Goal: Information Seeking & Learning: Learn about a topic

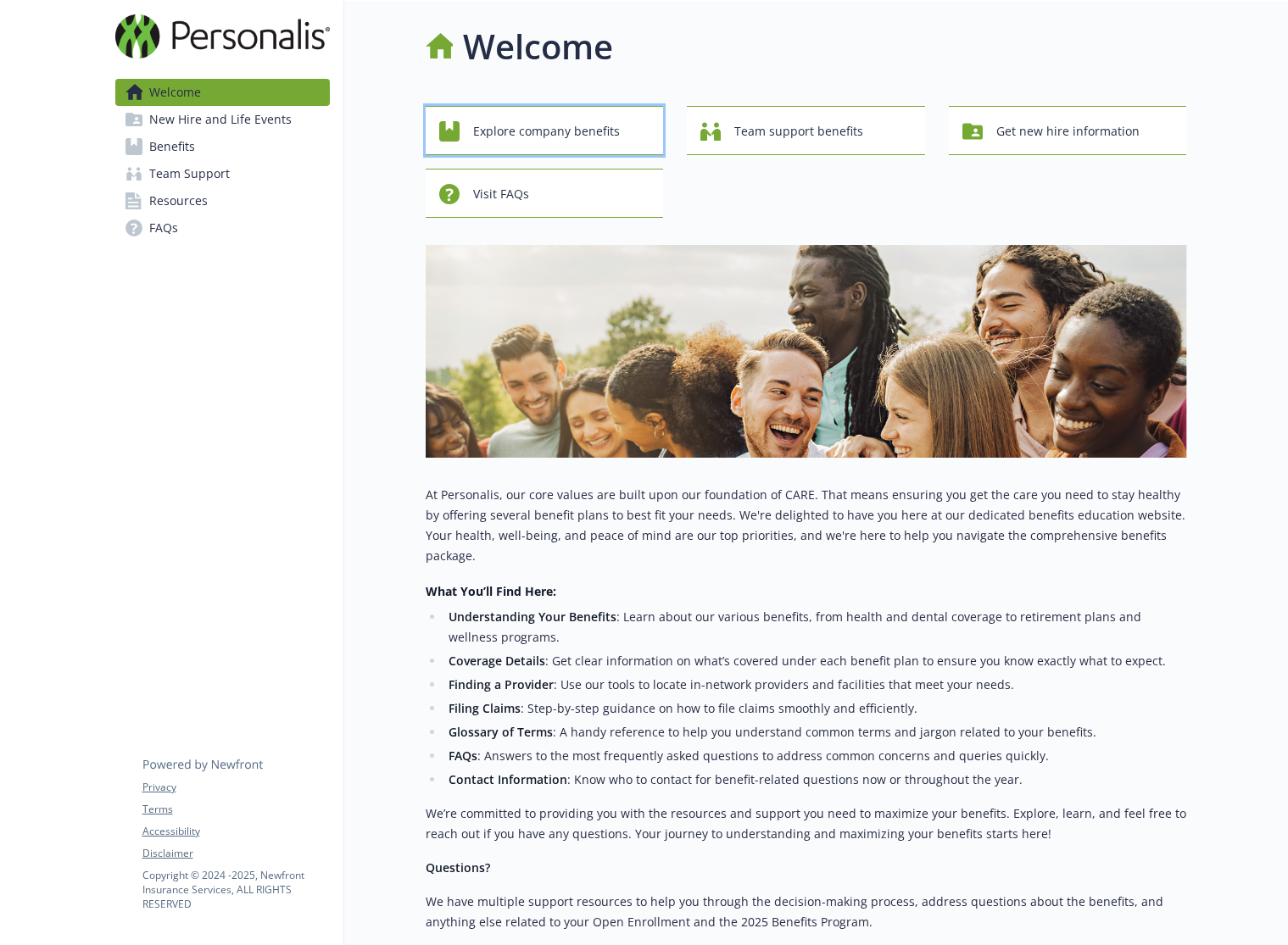
click at [562, 133] on span "Explore company benefits" at bounding box center [546, 131] width 146 height 32
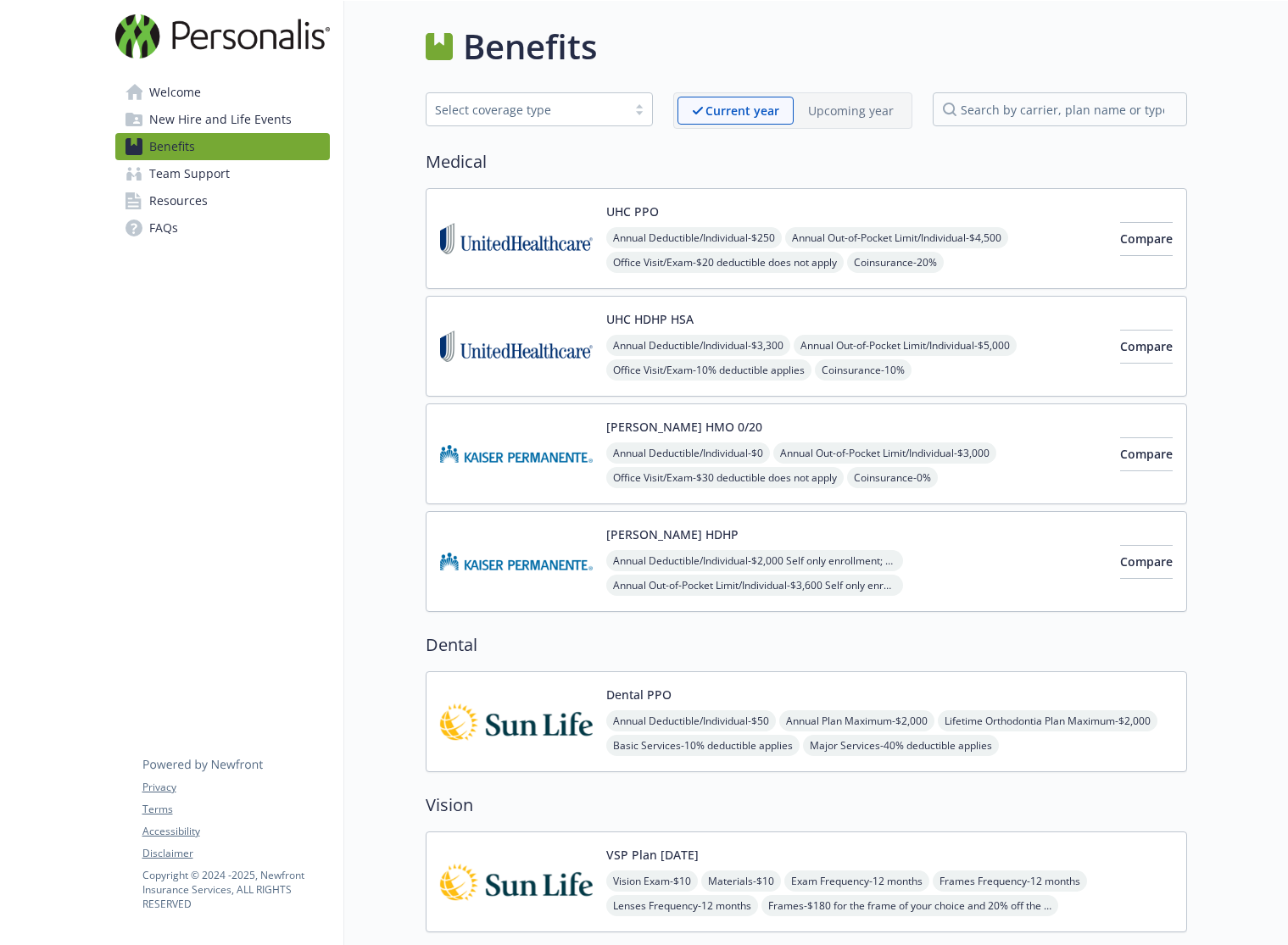
click at [883, 325] on div "UHC HDHP HSA Annual Deductible/Individual - $3,300 Annual Out-of-Pocket Limit/I…" at bounding box center [856, 346] width 500 height 72
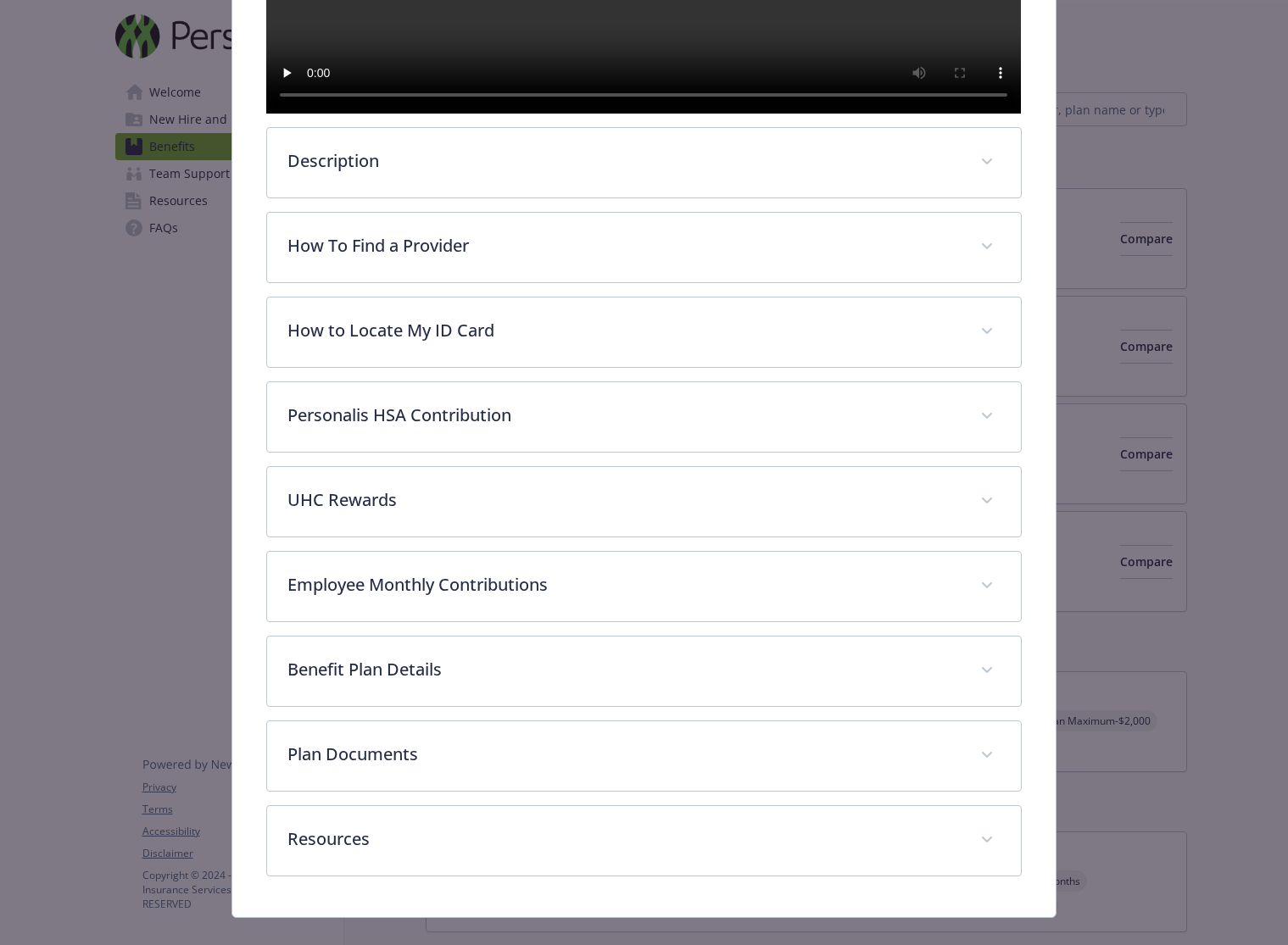
scroll to position [619, 0]
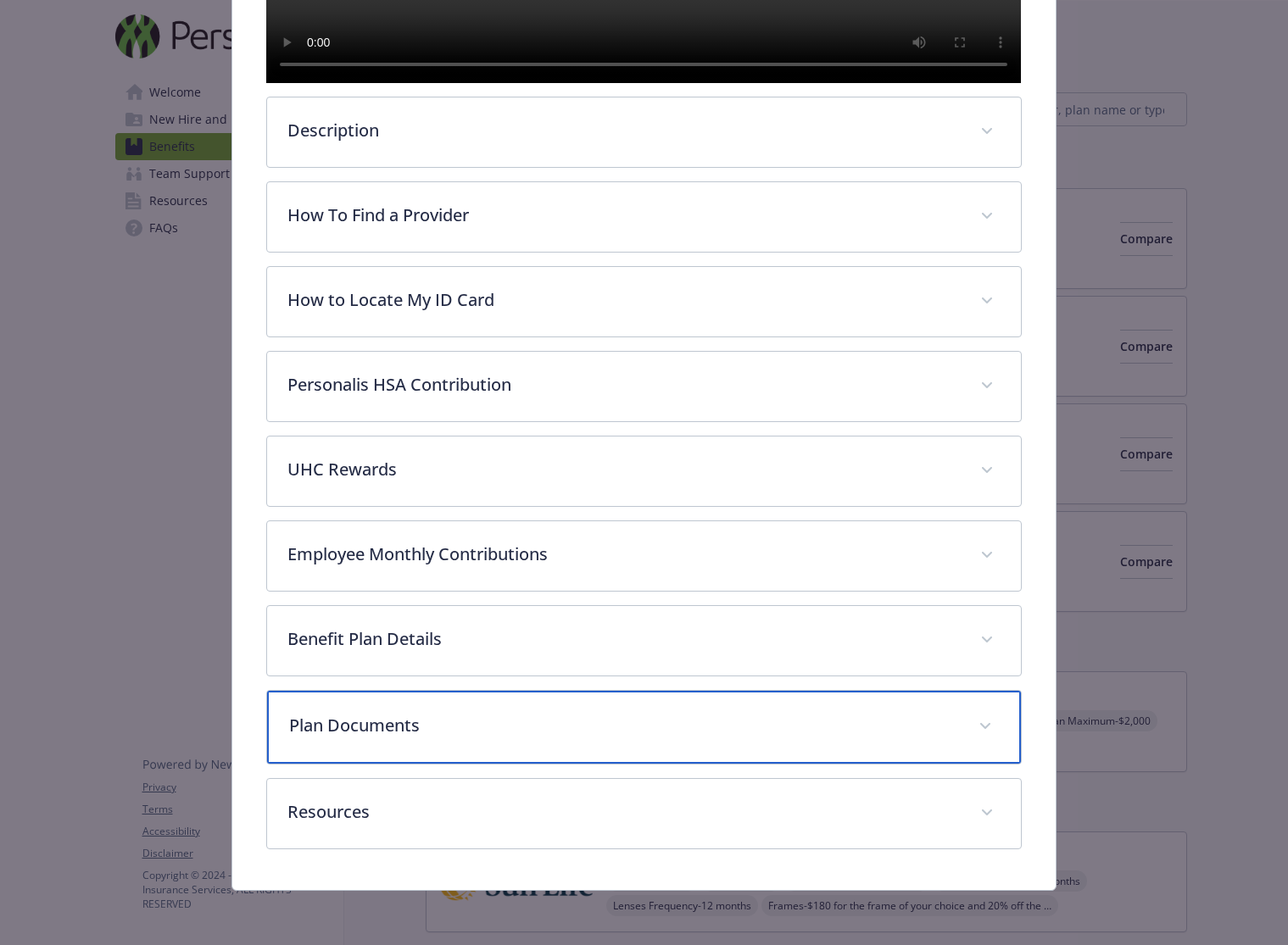
click at [597, 724] on p "Plan Documents" at bounding box center [622, 726] width 668 height 25
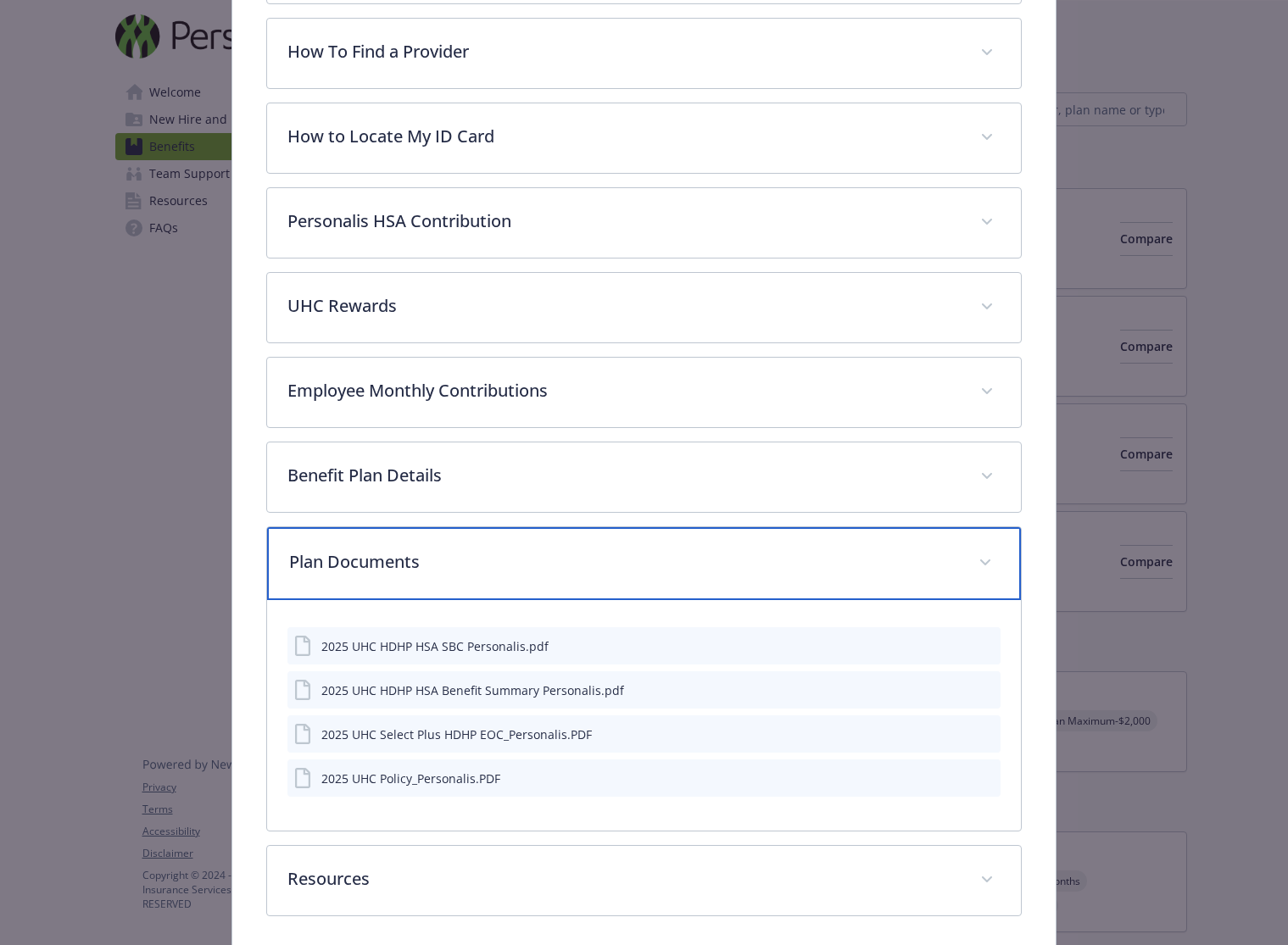
scroll to position [853, 0]
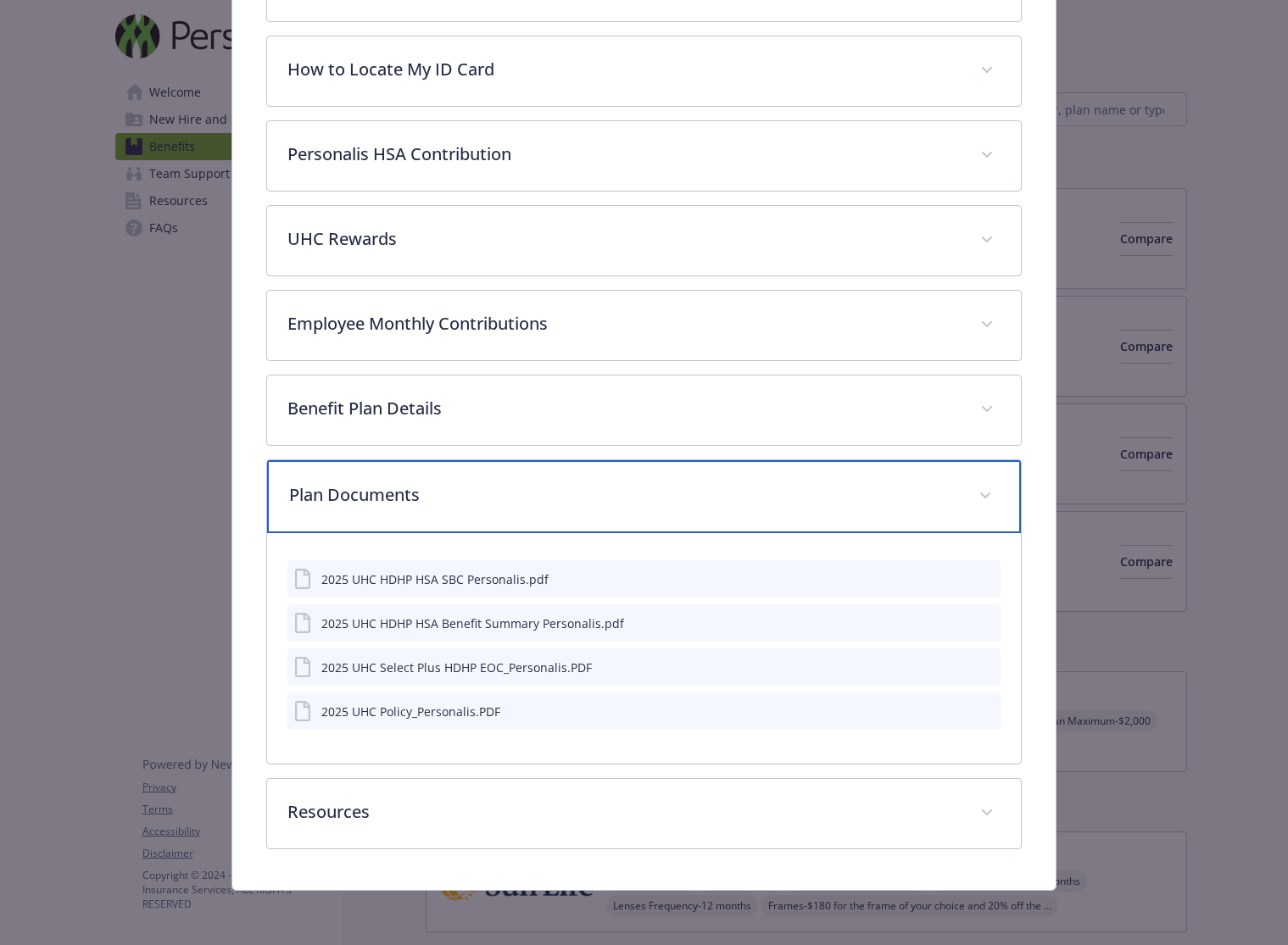
click at [591, 502] on p "Plan Documents" at bounding box center [622, 495] width 668 height 25
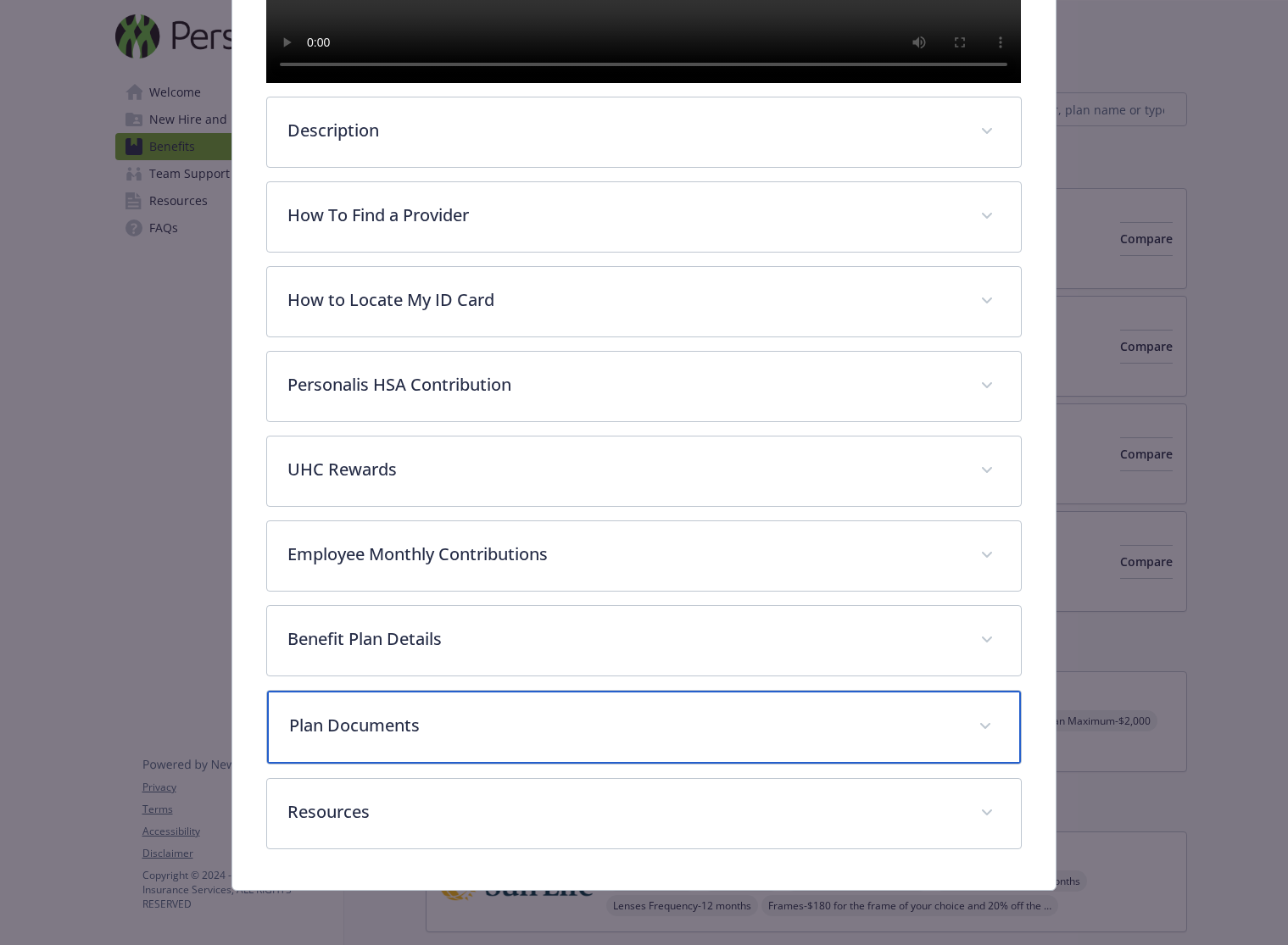
scroll to position [622, 0]
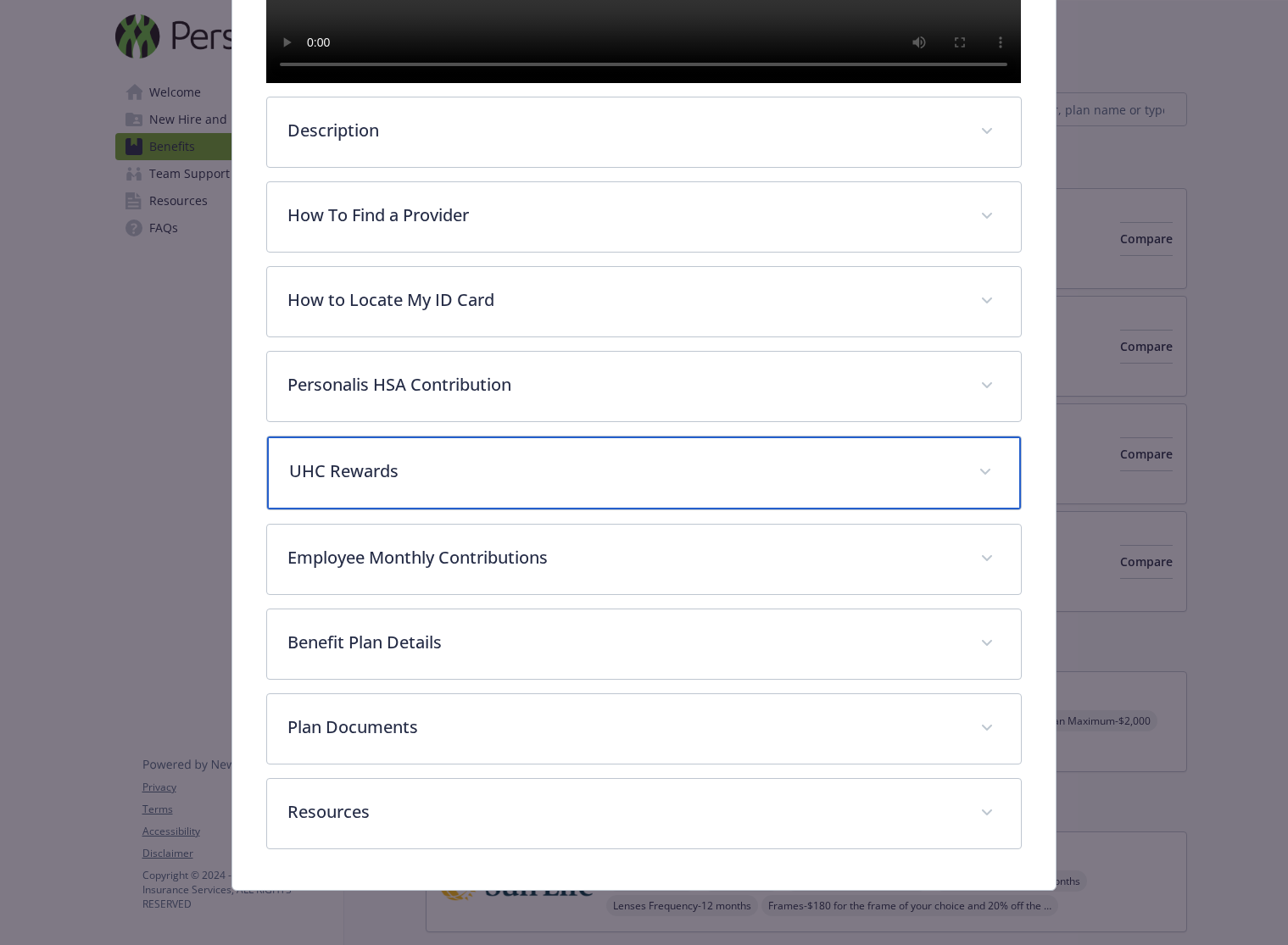
click at [541, 487] on div "UHC Rewards" at bounding box center [644, 473] width 753 height 73
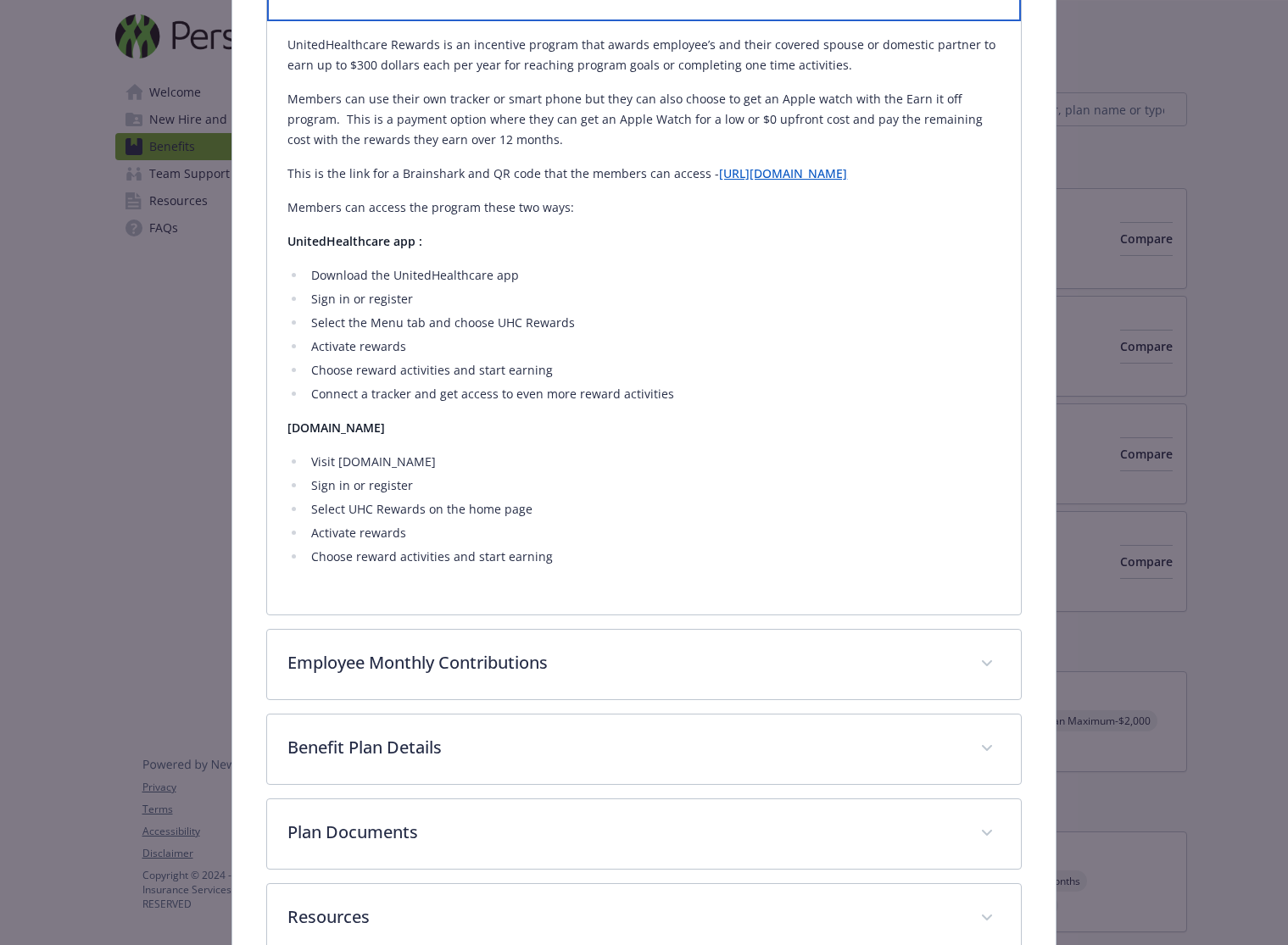
scroll to position [1237, 0]
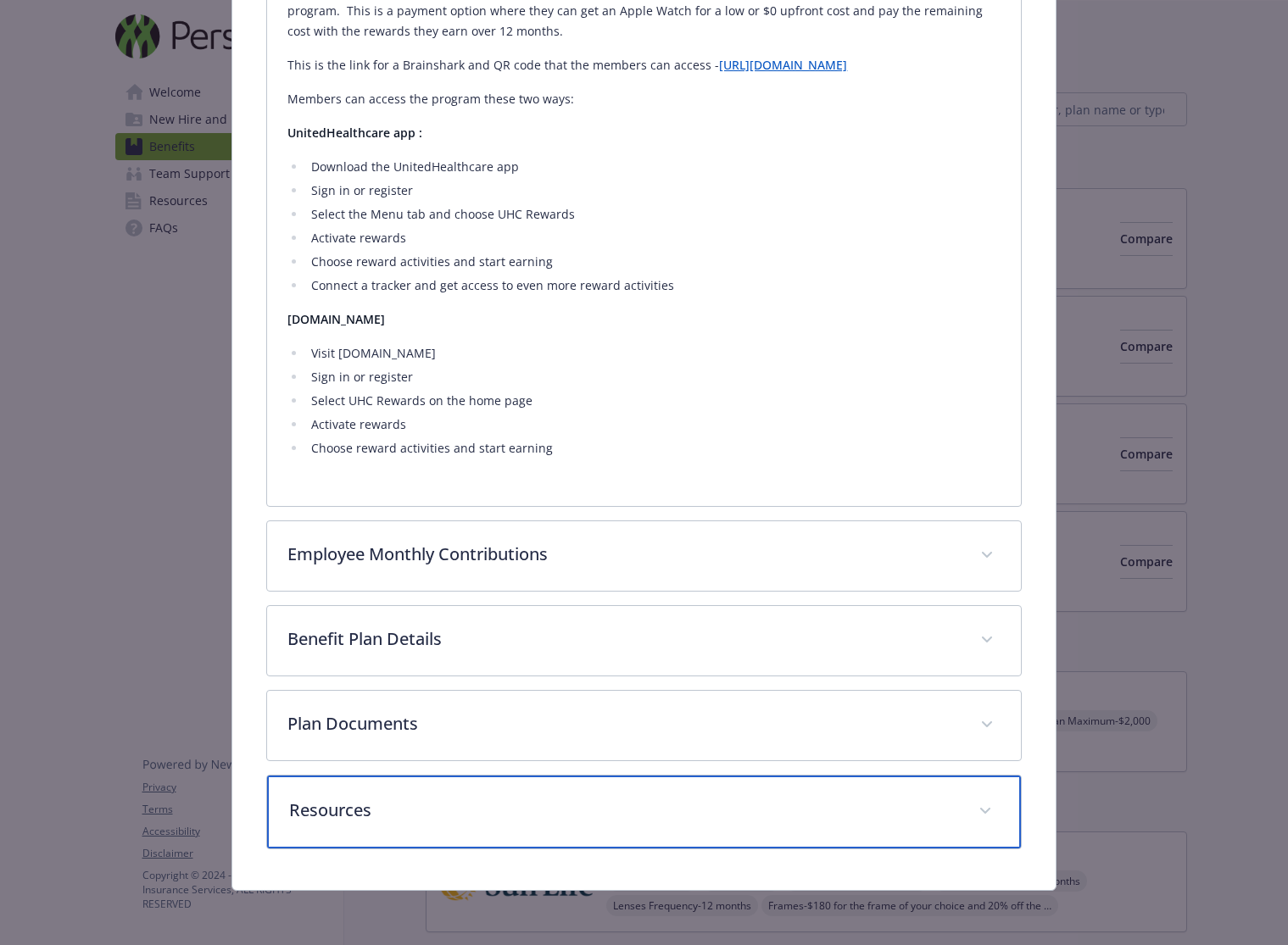
click at [590, 811] on p "Resources" at bounding box center [622, 810] width 668 height 25
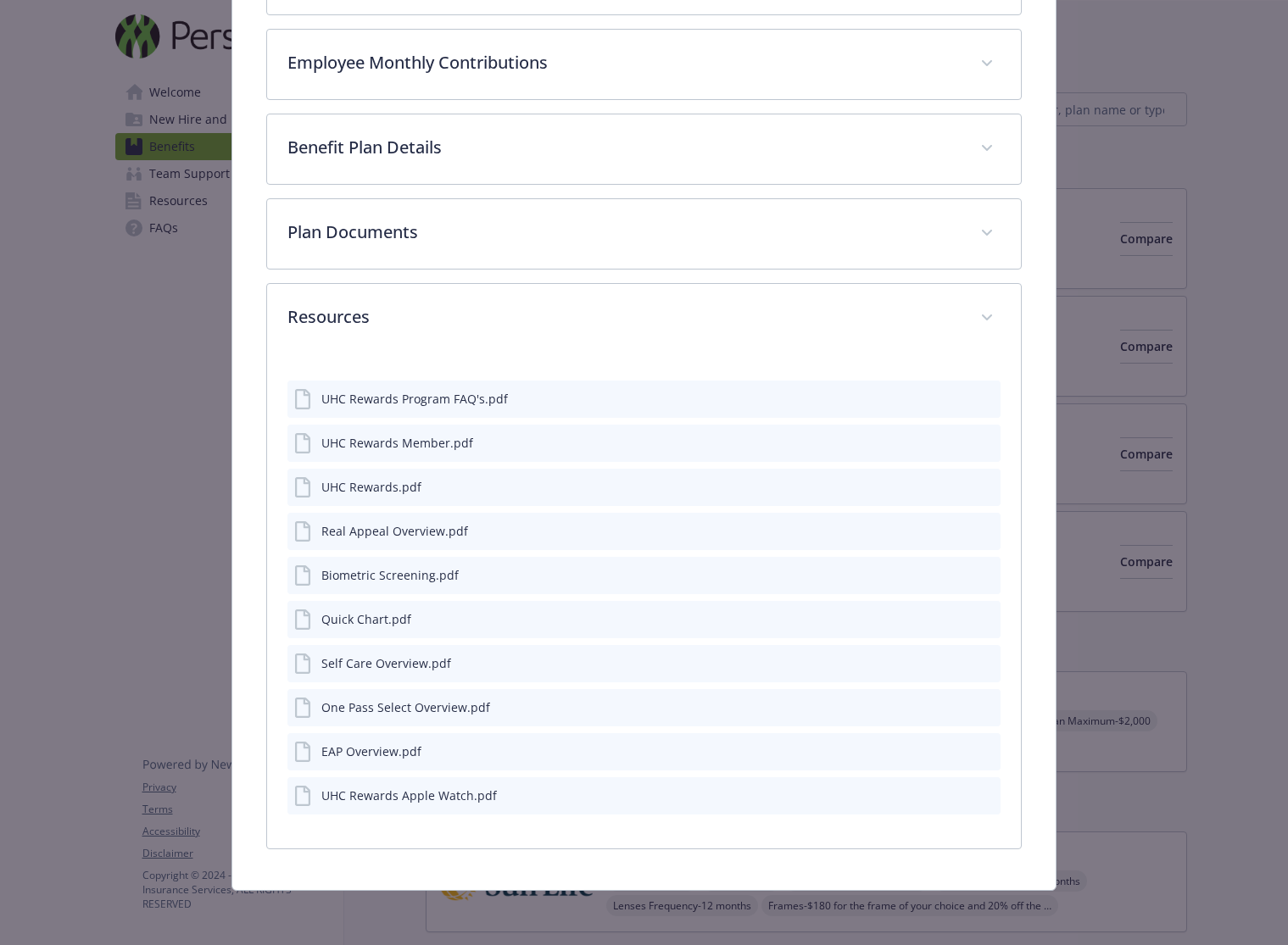
scroll to position [1728, 0]
click at [977, 706] on icon "preview file" at bounding box center [985, 706] width 16 height 12
